Goal: Information Seeking & Learning: Learn about a topic

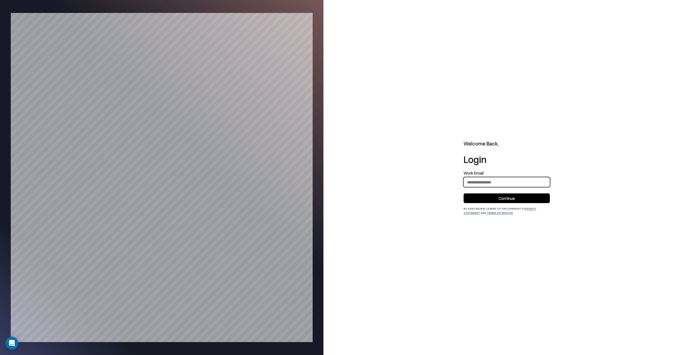
click at [488, 184] on input "email" at bounding box center [507, 182] width 86 height 10
type input "**********"
click at [499, 194] on button "Continue" at bounding box center [506, 198] width 86 height 10
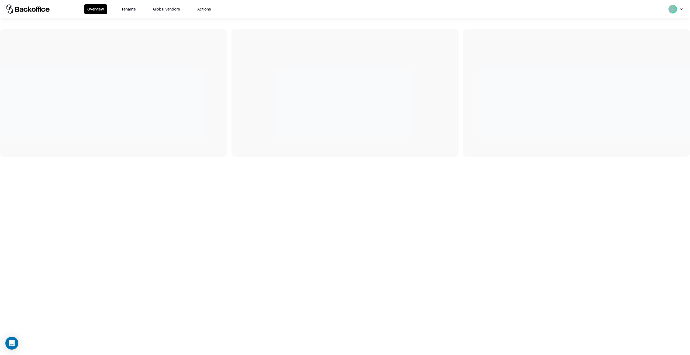
click at [124, 7] on button "Tenants" at bounding box center [128, 9] width 21 height 10
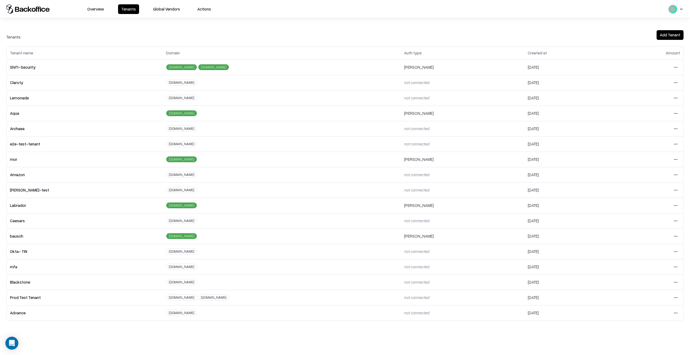
click at [675, 222] on html "Overview Tenants Global Vendors Actions Tenants Add Tenant Tenant name Domain A…" at bounding box center [345, 177] width 690 height 355
click at [646, 265] on div "Login to tenant" at bounding box center [653, 265] width 58 height 11
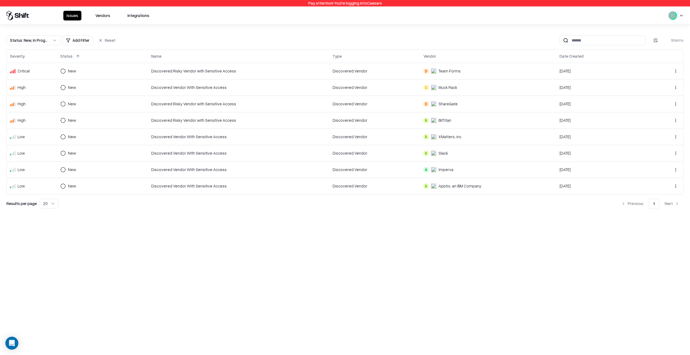
click at [104, 20] on button "Vendors" at bounding box center [102, 16] width 21 height 10
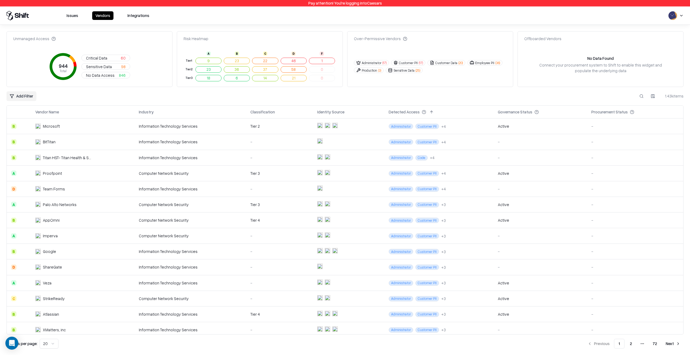
click at [79, 18] on button "Issues" at bounding box center [72, 15] width 18 height 9
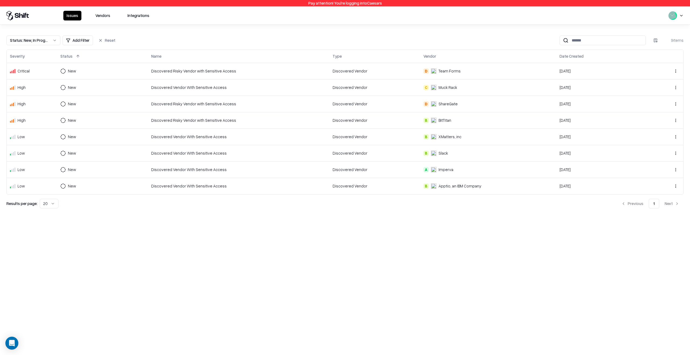
click at [392, 71] on div "Discovered Vendor" at bounding box center [374, 71] width 84 height 6
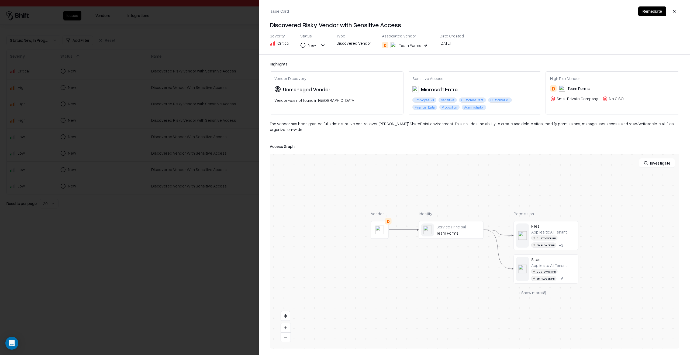
click at [222, 189] on div at bounding box center [345, 177] width 690 height 355
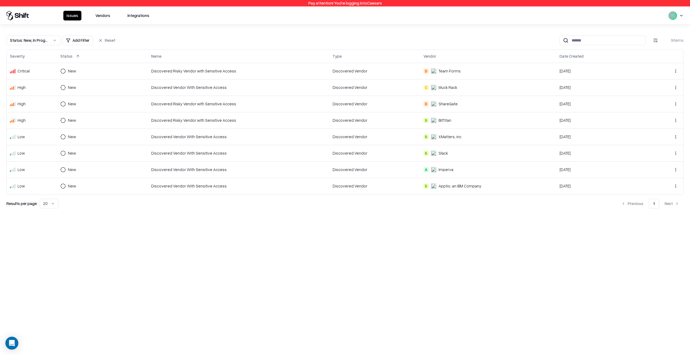
click at [521, 228] on div "Pay attention! You're logging into Caesars Issues Vendors Integrations Status :…" at bounding box center [345, 177] width 690 height 355
click at [68, 73] on html "Pay attention! You're logging into Caesars Issues Vendors Integrations Status :…" at bounding box center [345, 177] width 690 height 355
click at [88, 123] on div "Draft" at bounding box center [90, 123] width 58 height 11
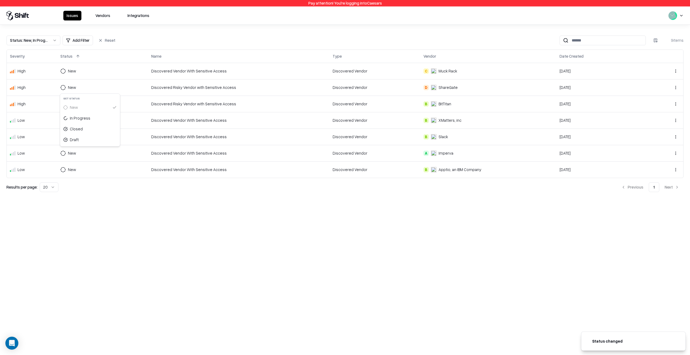
click at [69, 87] on html "Pay attention! You're logging into Caesars Status changed Status changed Issues…" at bounding box center [345, 177] width 690 height 355
click at [66, 75] on html "Pay attention! You're logging into Caesars Status changed Status changed Issues…" at bounding box center [345, 177] width 690 height 355
click at [68, 71] on html "Pay attention! You're logging into Caesars Status changed Status changed Issues…" at bounding box center [345, 177] width 690 height 355
click at [95, 121] on div "Draft" at bounding box center [90, 123] width 58 height 11
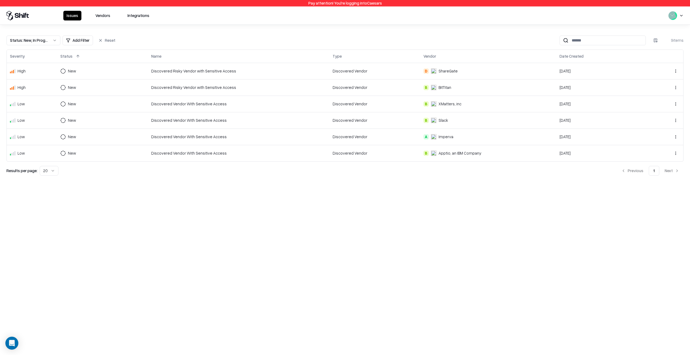
click at [95, 121] on td "New" at bounding box center [102, 120] width 91 height 16
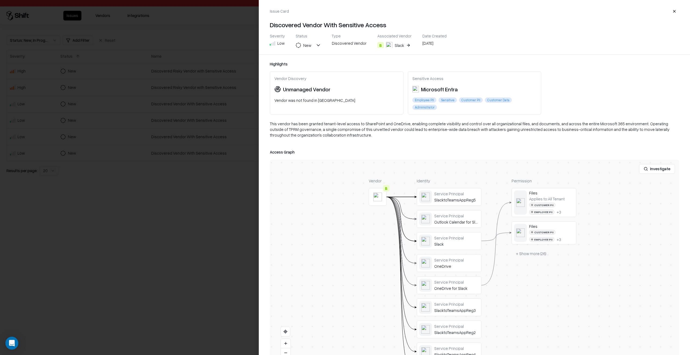
click at [0, 0] on button at bounding box center [0, 0] width 0 height 0
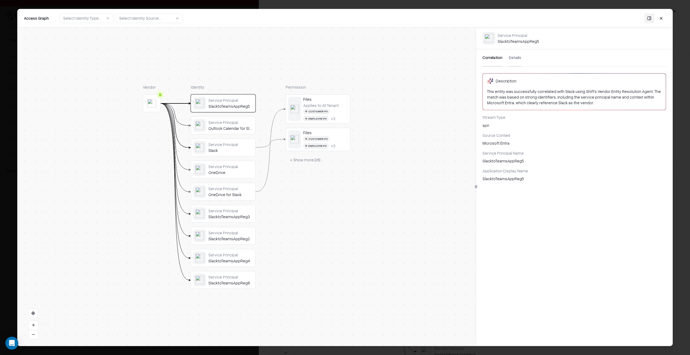
click at [310, 159] on button "+ Show more ( 26 )" at bounding box center [305, 160] width 39 height 10
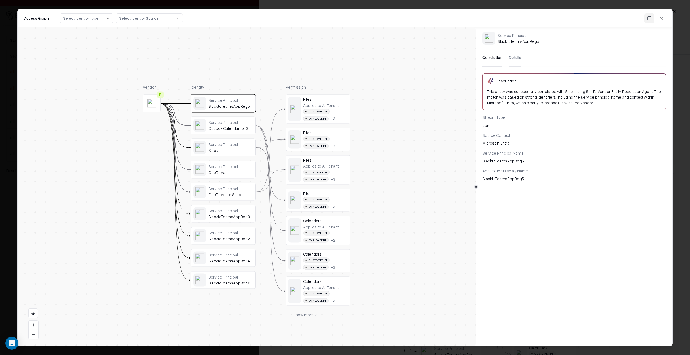
click at [315, 112] on div "Customer PII" at bounding box center [316, 111] width 26 height 5
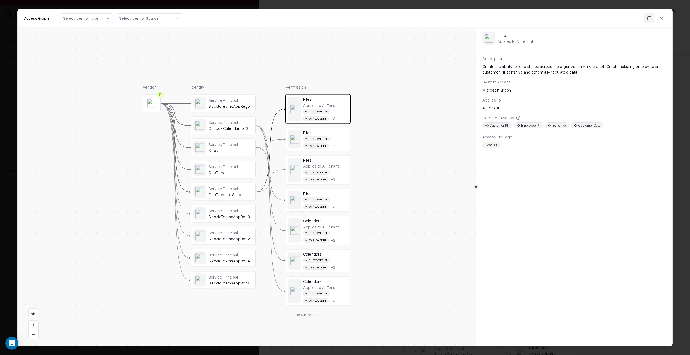
click at [331, 127] on div "Files Applies to: All Tenant Customer PII Employee PII + 3 Files Customer PII E…" at bounding box center [318, 207] width 65 height 225
click at [337, 139] on div "Customer PII Employee PII + 3" at bounding box center [325, 142] width 45 height 12
click at [345, 165] on div "Applies to: All Tenant Customer PII Employee PII + 3" at bounding box center [325, 173] width 45 height 18
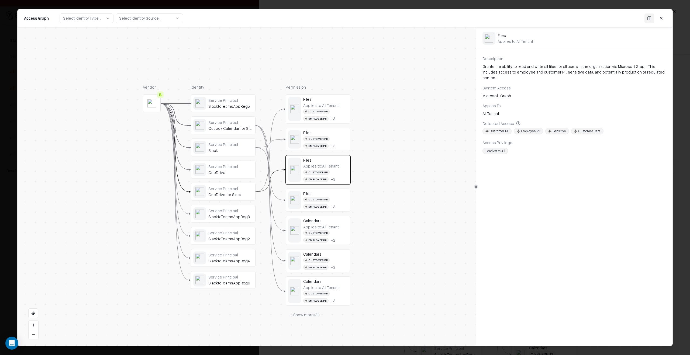
click at [339, 207] on div "Customer PII Employee PII + 3" at bounding box center [325, 203] width 45 height 12
click at [9, 201] on body "Pay attention! You're logging into Caesars Issues Vendors Integrations Status :…" at bounding box center [345, 177] width 690 height 355
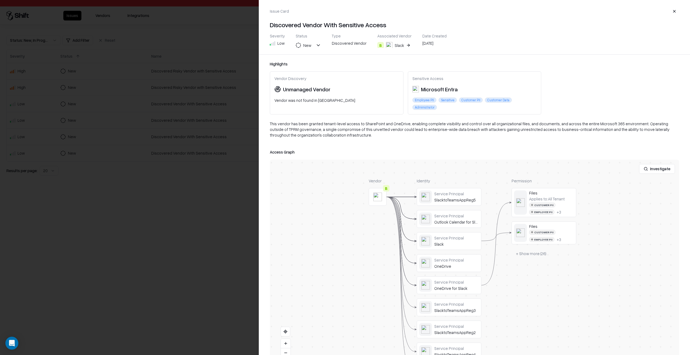
click at [62, 209] on div at bounding box center [345, 177] width 690 height 355
